Goal: Navigation & Orientation: Find specific page/section

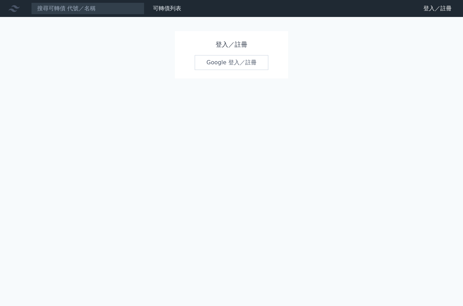
click at [246, 65] on link "Google 登入／註冊" at bounding box center [232, 62] width 74 height 15
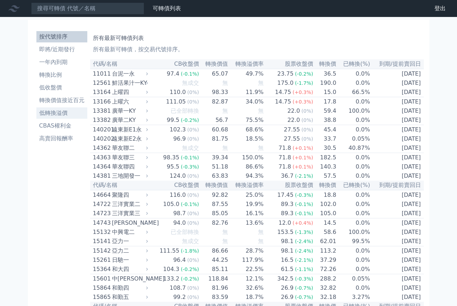
click at [56, 109] on li "低轉換溢價" at bounding box center [61, 113] width 51 height 8
